Goal: Information Seeking & Learning: Learn about a topic

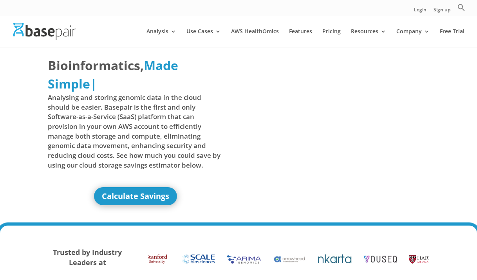
click at [165, 116] on span "Analysing and storing genomic data in the cloud should be easier. Basepair is t…" at bounding box center [136, 131] width 176 height 77
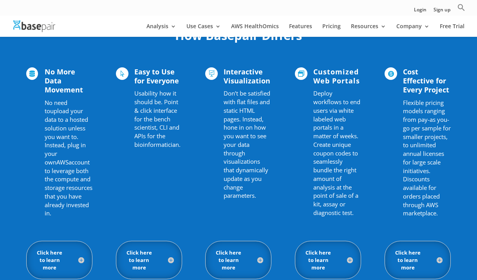
scroll to position [510, 0]
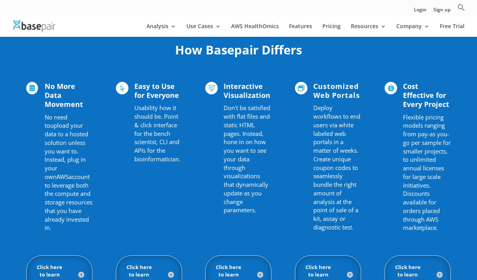
click at [177, 119] on span "Usability how it should be. Point & click interface for the bench scientist, CL…" at bounding box center [157, 133] width 46 height 59
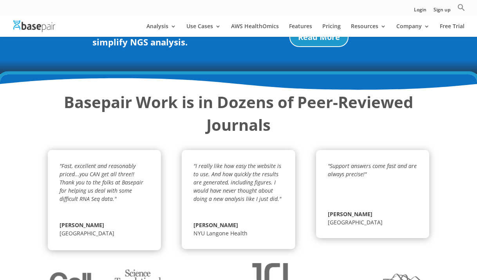
scroll to position [1019, 0]
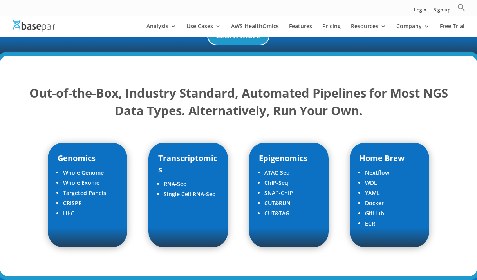
click at [189, 121] on div "Out-of-the-Box, Industry Standard, Automated Pipelines for Most NGS Data Types.…" at bounding box center [238, 104] width 423 height 58
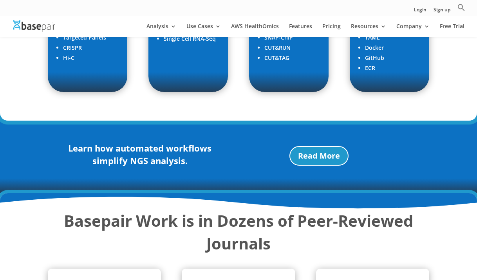
scroll to position [1294, 0]
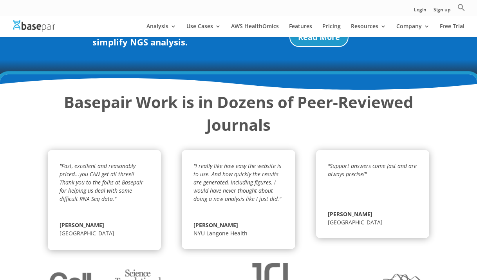
click at [172, 114] on h3 "Basepair Work is in Dozens of Peer-Reviewed Journals" at bounding box center [239, 115] width 382 height 49
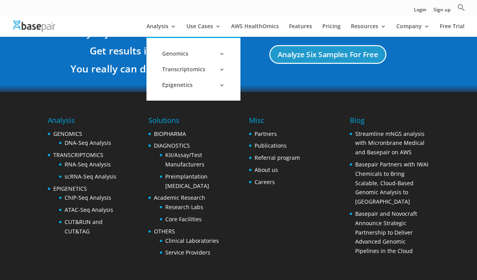
scroll to position [1626, 0]
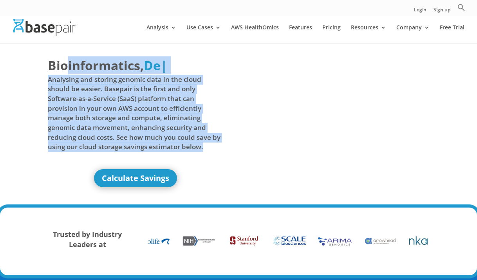
drag, startPoint x: 66, startPoint y: 65, endPoint x: 216, endPoint y: 153, distance: 173.6
click at [216, 153] on h1 "Bioinformatics, Delivered Made Simple Accelerated Federated De | Analysing and …" at bounding box center [136, 106] width 176 height 101
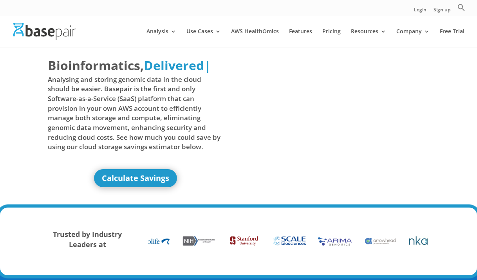
click at [25, 58] on div "Bioinformatics, Delivered Made Simple Accelerated Federated Delivered | Analysi…" at bounding box center [238, 127] width 477 height 161
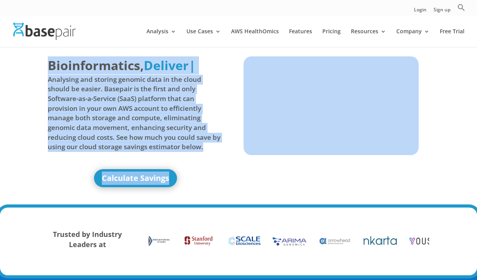
drag, startPoint x: 116, startPoint y: 83, endPoint x: 240, endPoint y: 153, distance: 142.2
click at [240, 153] on div "Bioinformatics, Delivered Made Simple Accelerated Federated Deliver | Analysing…" at bounding box center [238, 127] width 477 height 161
copy div "Bioinformatics, Delivered Made Simple Accelerated Federated Delivered | Analysi…"
